Goal: Navigation & Orientation: Find specific page/section

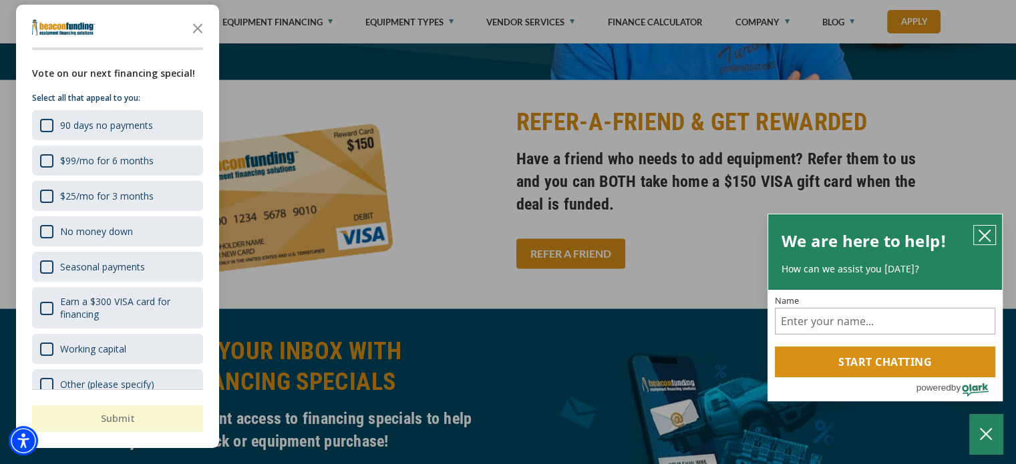
scroll to position [3071, 0]
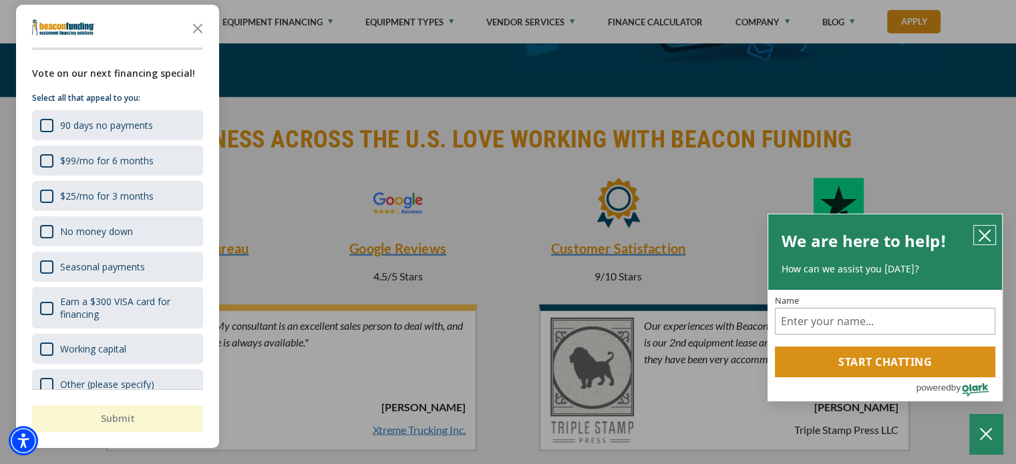
click at [800, 232] on icon "close chatbox" at bounding box center [984, 235] width 13 height 13
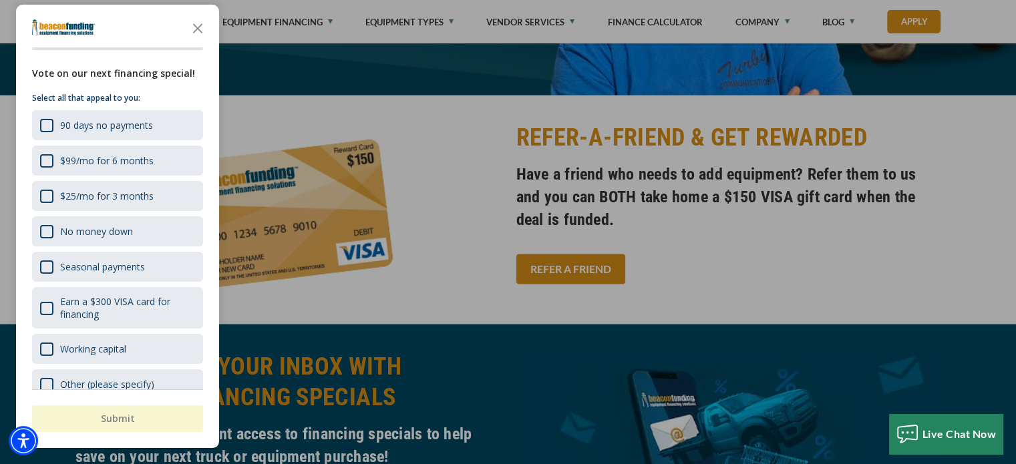
scroll to position [2300, 0]
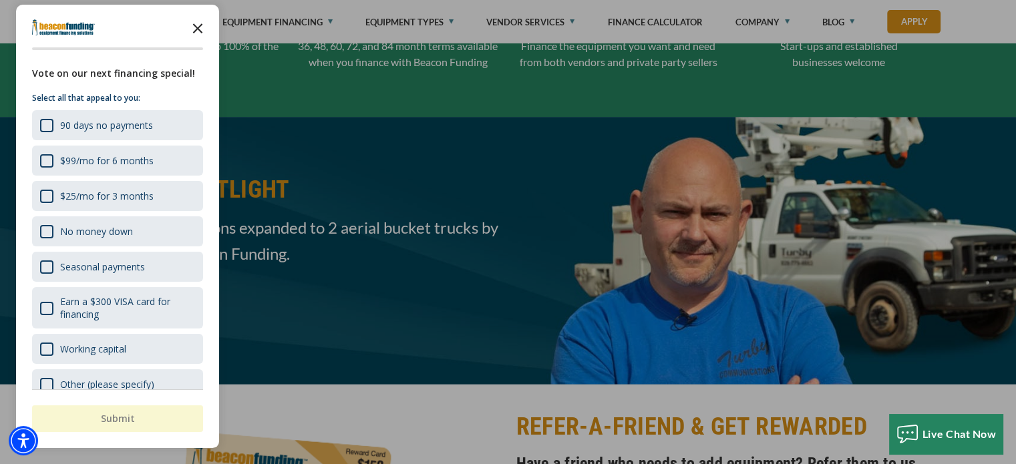
click at [187, 24] on icon "Close the survey" at bounding box center [197, 27] width 27 height 27
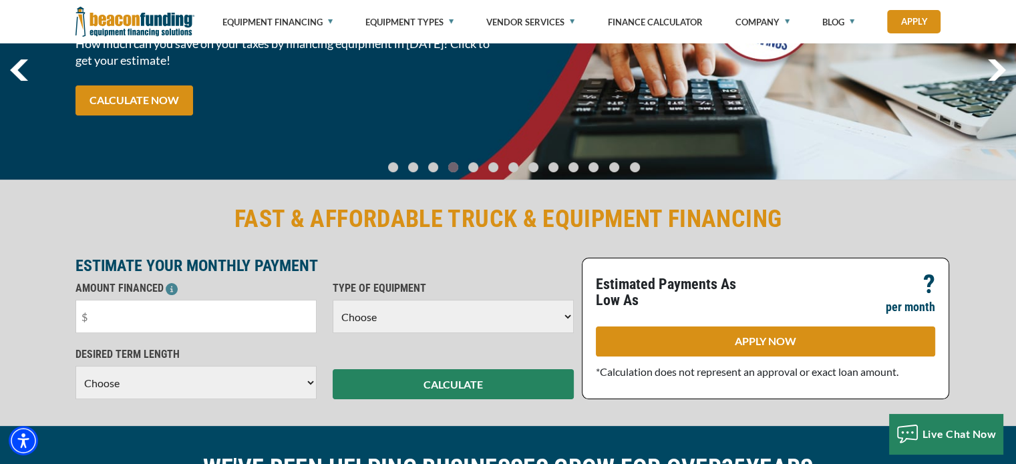
scroll to position [118, 0]
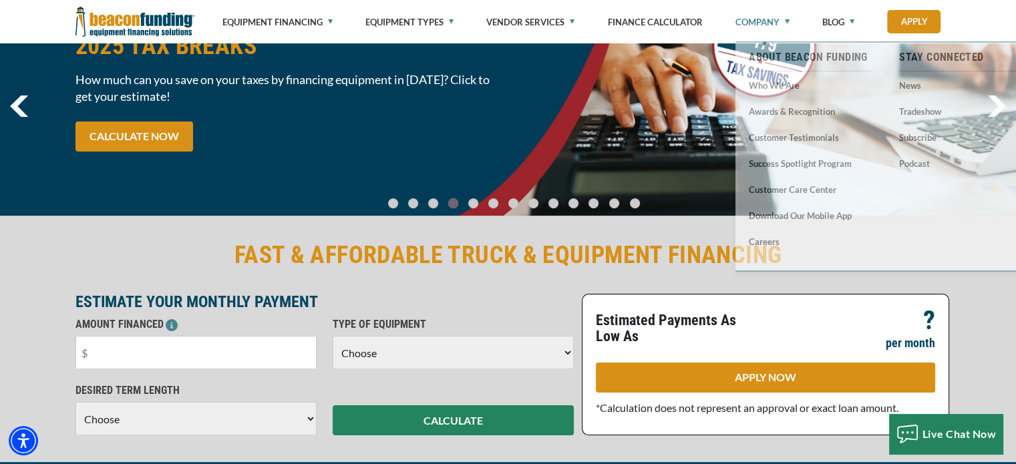
click at [775, 22] on link "Company" at bounding box center [762, 22] width 54 height 44
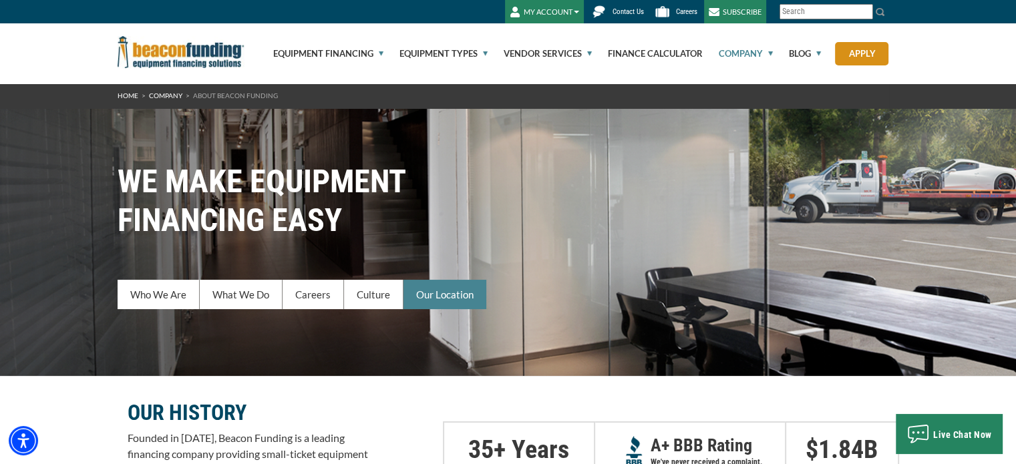
click at [437, 297] on link "Our Location" at bounding box center [444, 294] width 83 height 29
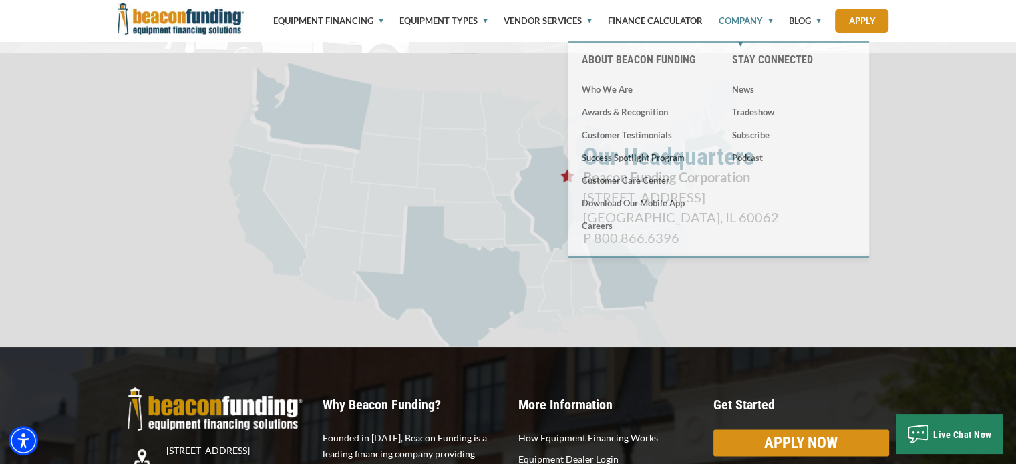
click at [753, 20] on link "Company" at bounding box center [737, 20] width 69 height 41
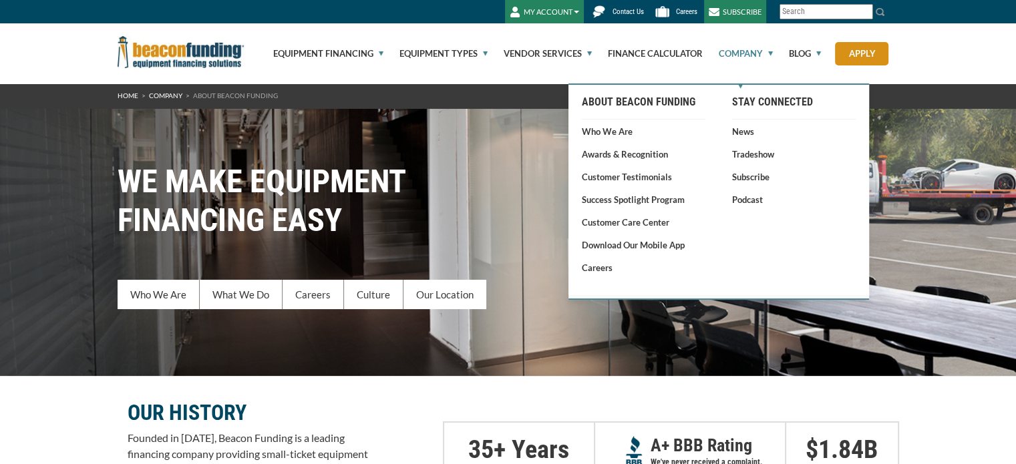
click at [742, 57] on link "Company" at bounding box center [737, 53] width 69 height 60
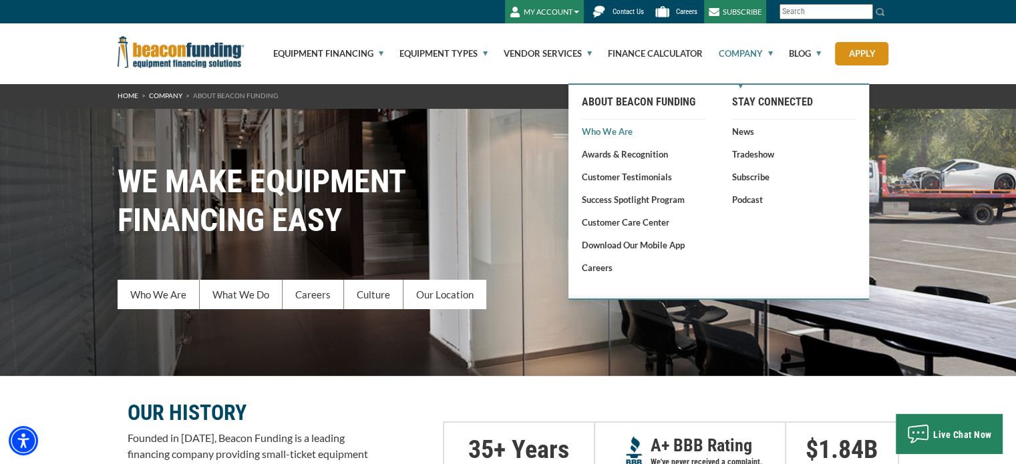
click at [590, 134] on link "Who We Are" at bounding box center [644, 131] width 124 height 13
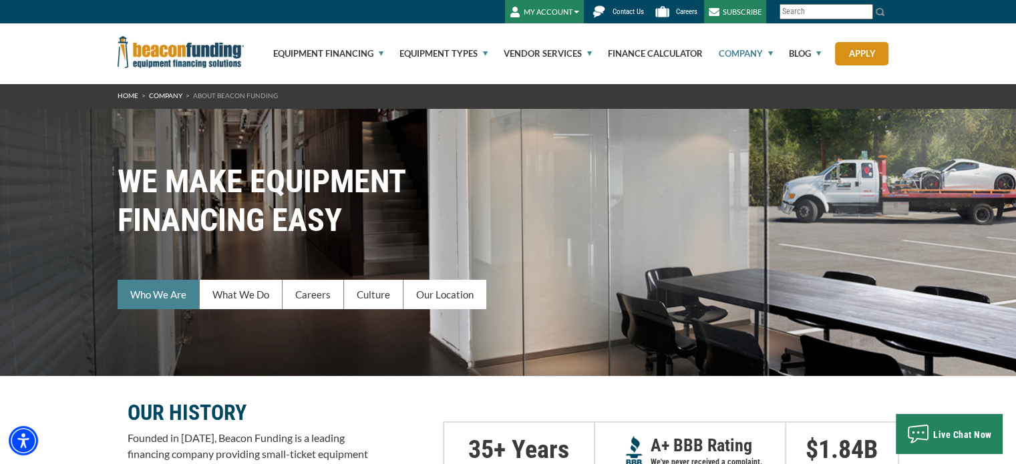
click at [147, 298] on link "Who We Are" at bounding box center [159, 294] width 82 height 29
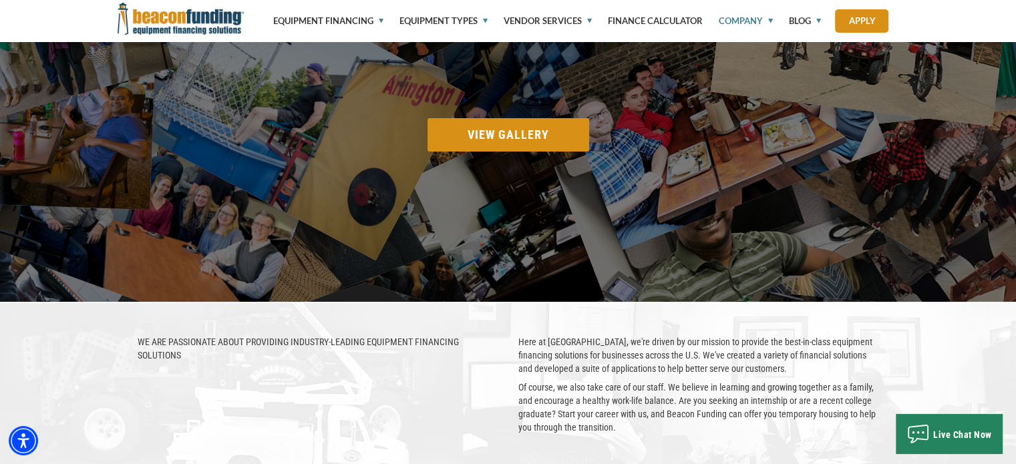
scroll to position [1859, 0]
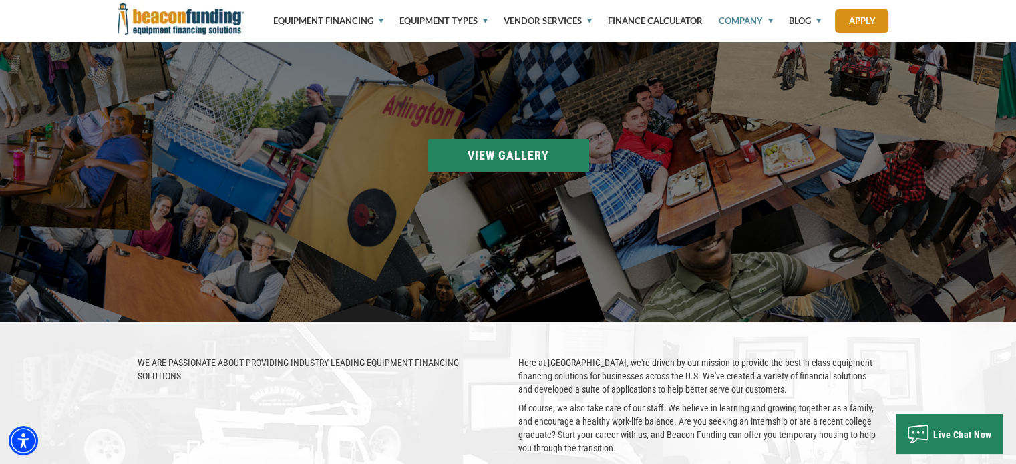
click at [498, 155] on section "Beacon Accounting at the 100 Best Places to Work in [GEOGRAPHIC_DATA] pizza par…" at bounding box center [508, 156] width 1016 height 334
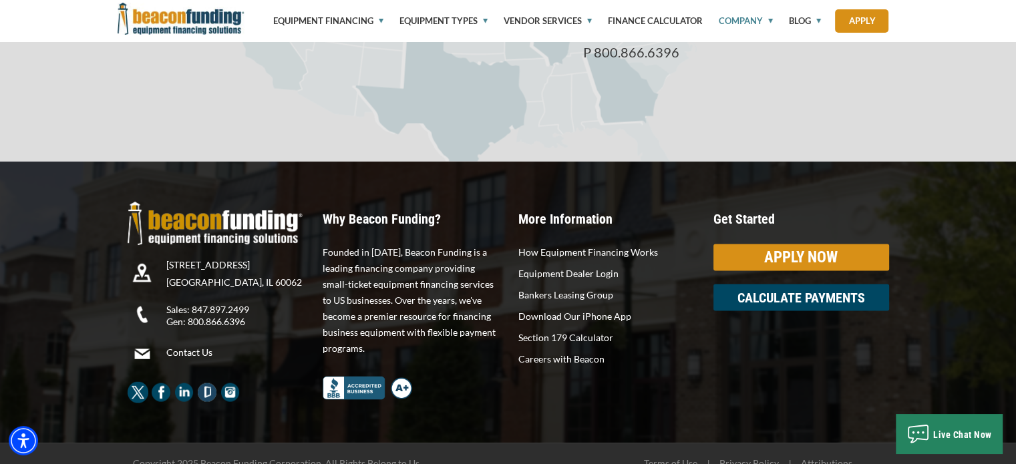
scroll to position [2505, 0]
